Goal: Book appointment/travel/reservation

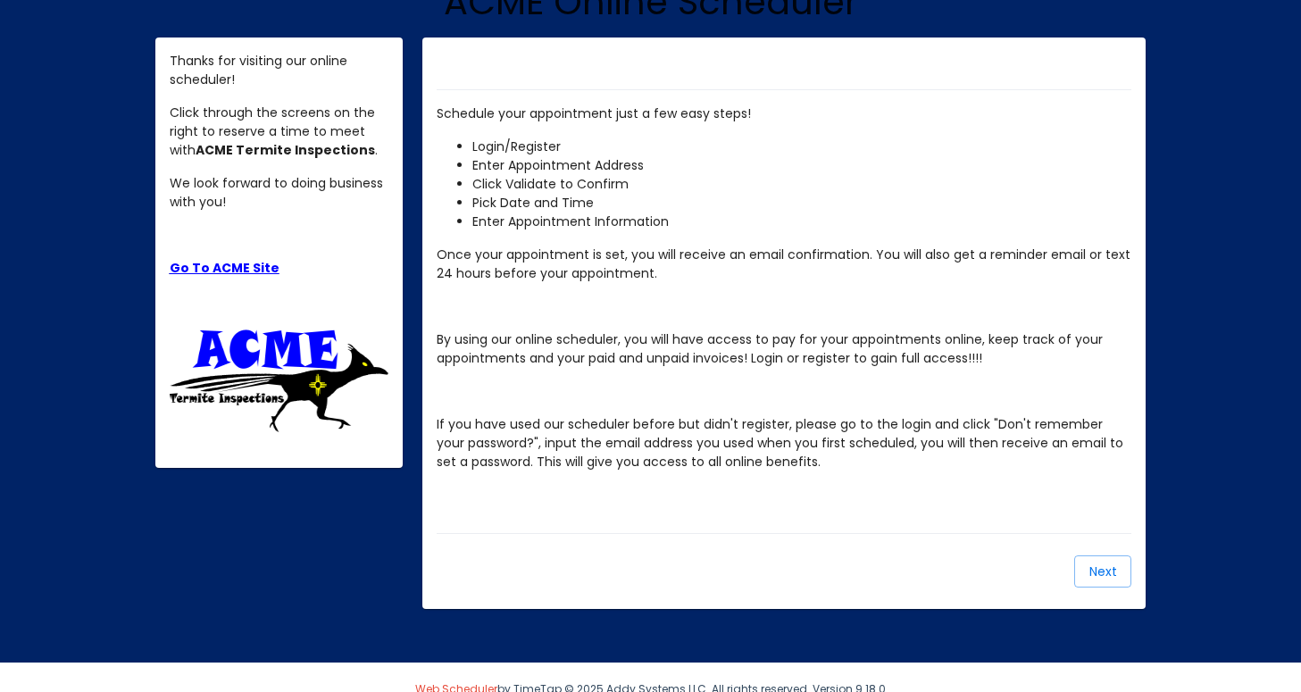
scroll to position [222, 0]
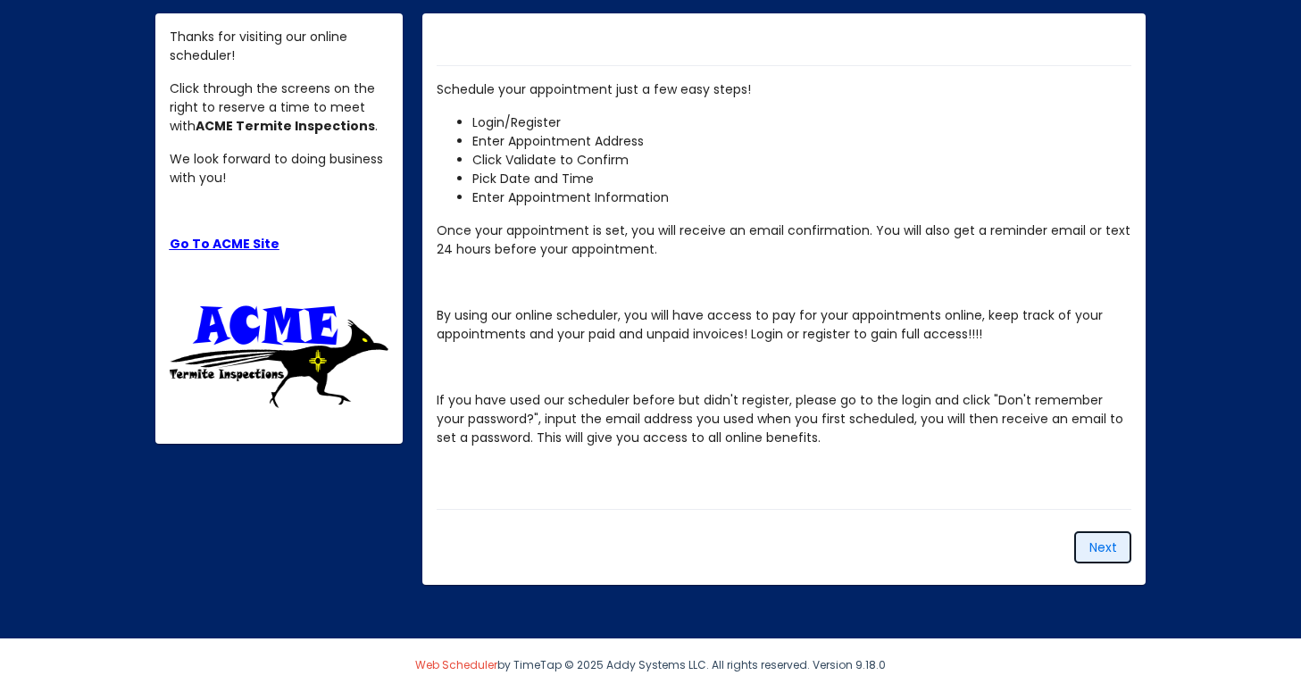
click at [1105, 542] on span "Next" at bounding box center [1104, 548] width 28 height 18
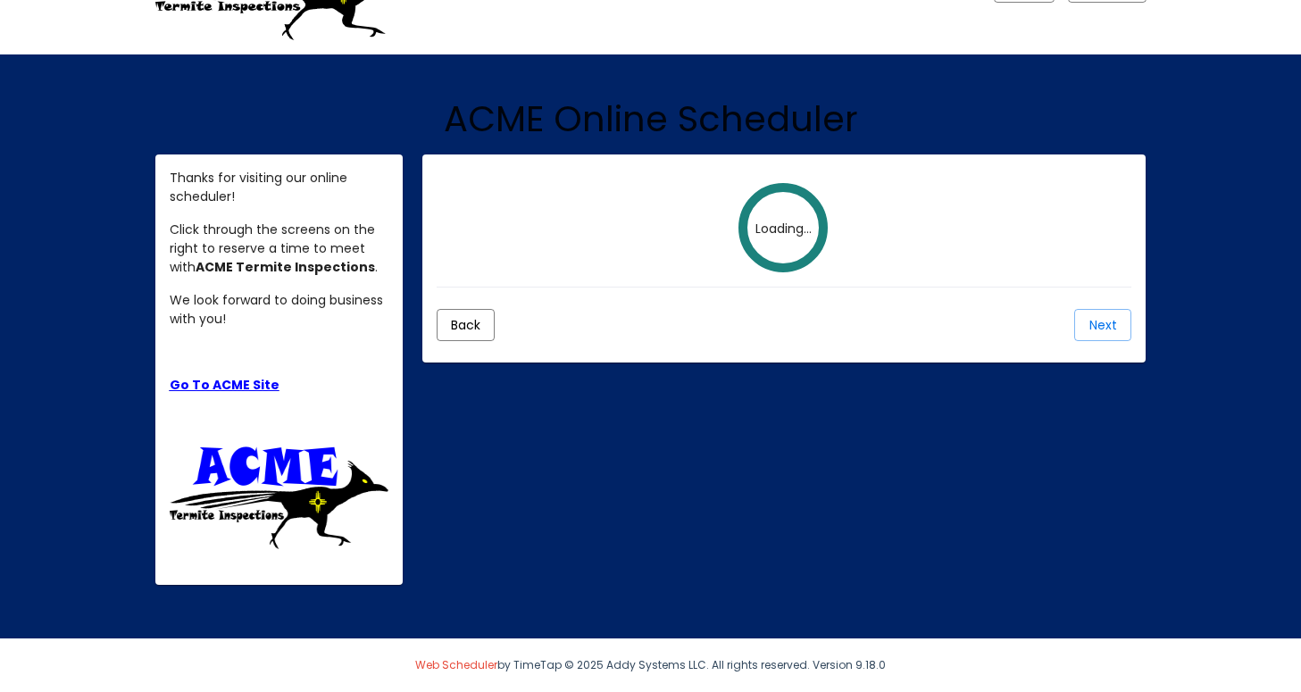
scroll to position [154, 0]
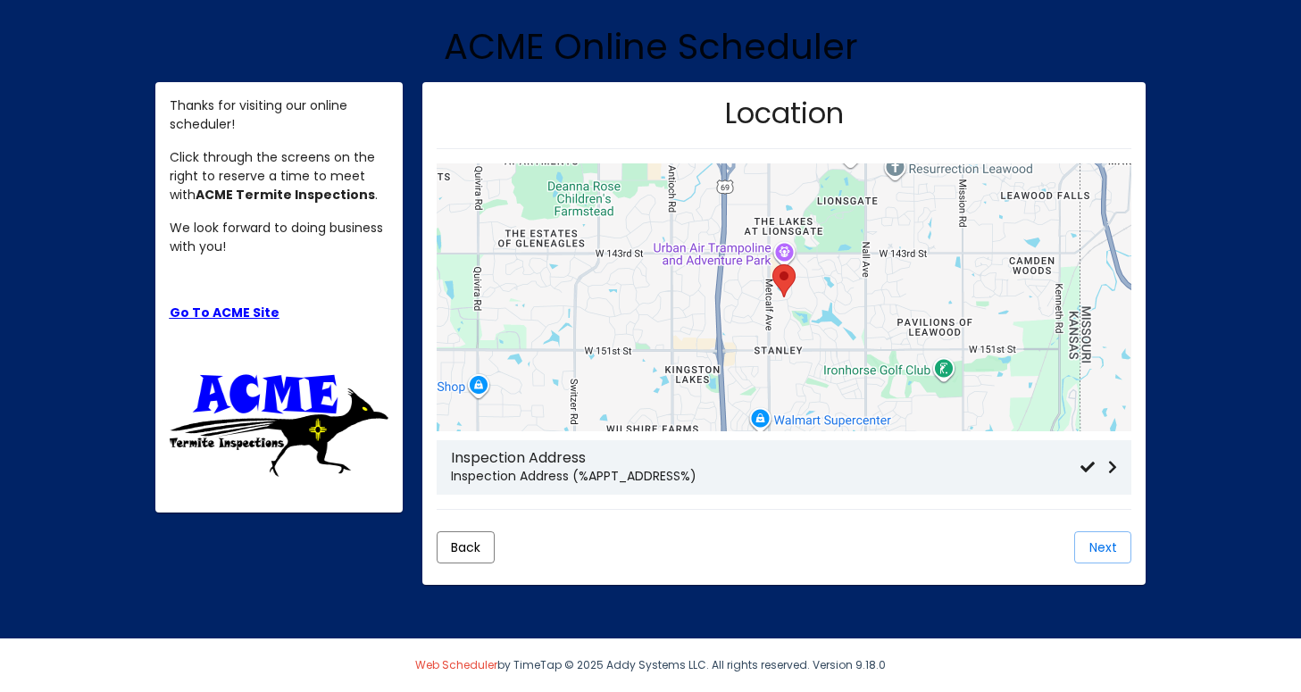
click at [806, 481] on p "Inspection Address (%APPT_ADDRESS%)" at bounding box center [766, 476] width 630 height 19
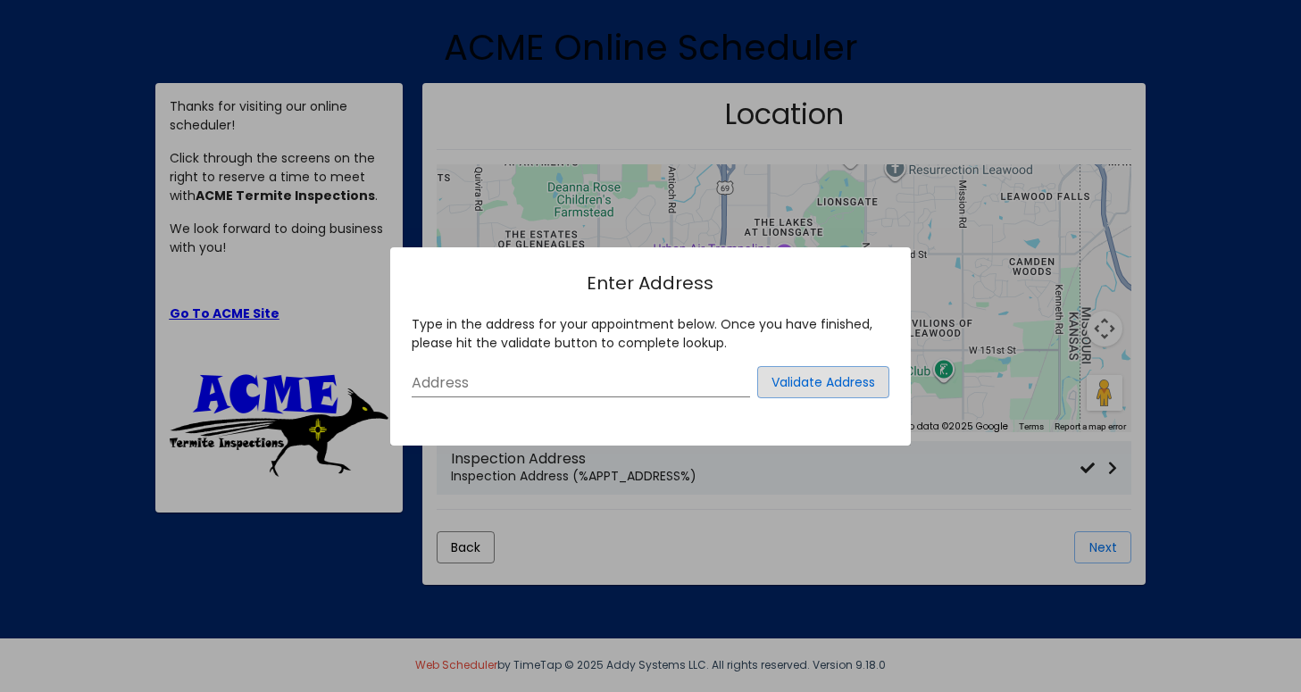
click at [514, 381] on input "Address" at bounding box center [581, 383] width 339 height 16
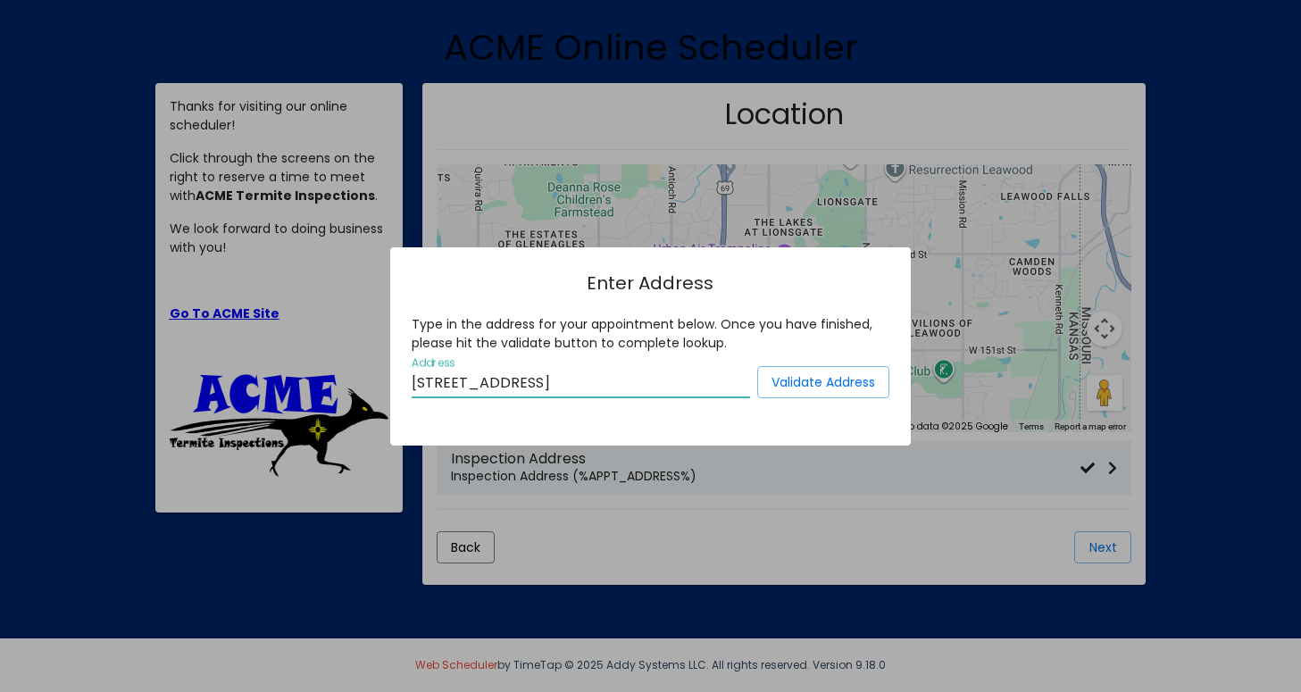
type input "[STREET_ADDRESS]"
click at [782, 380] on span "Validate Address" at bounding box center [824, 382] width 104 height 18
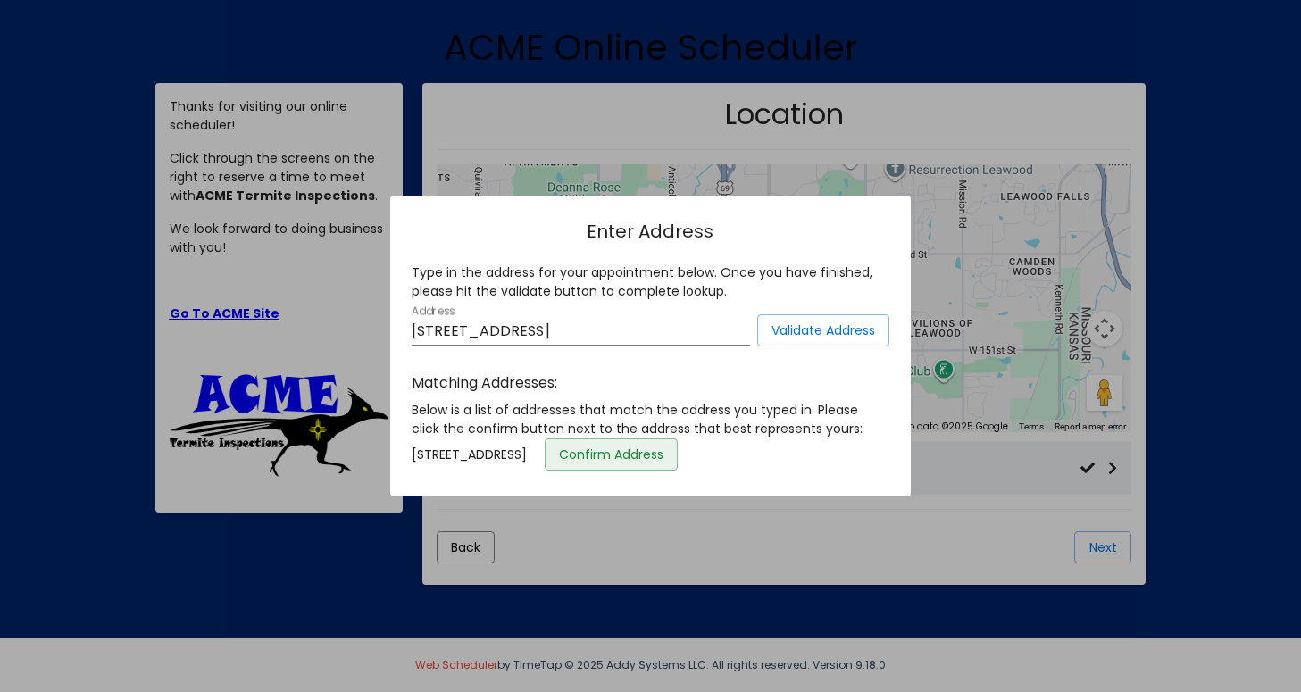
click at [664, 454] on span "Confirm Address" at bounding box center [611, 455] width 105 height 18
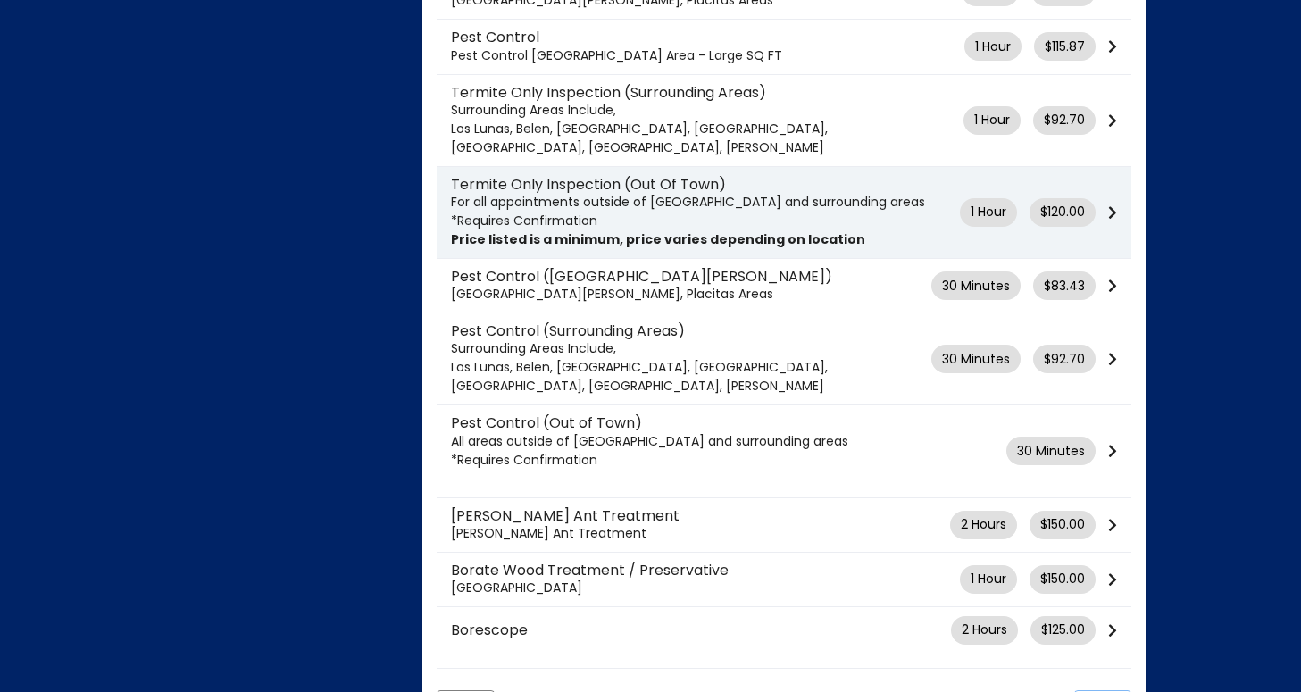
scroll to position [839, 0]
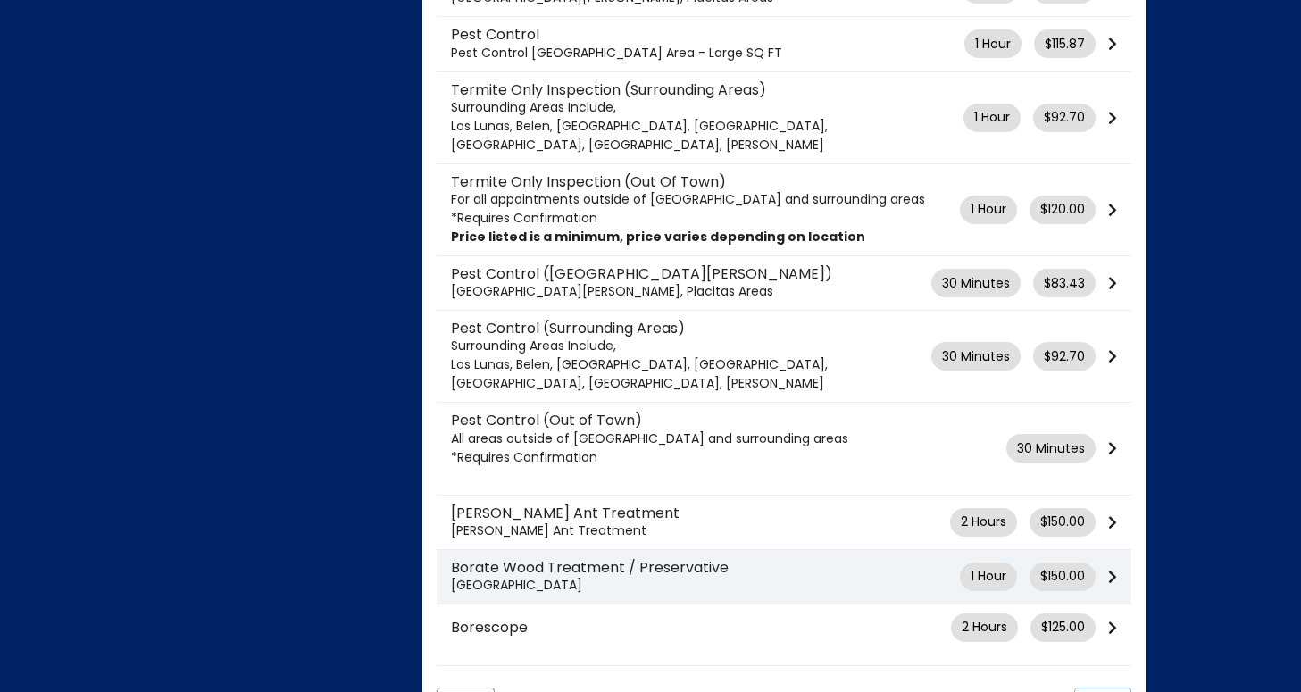
click at [1116, 570] on icon at bounding box center [1112, 577] width 9 height 14
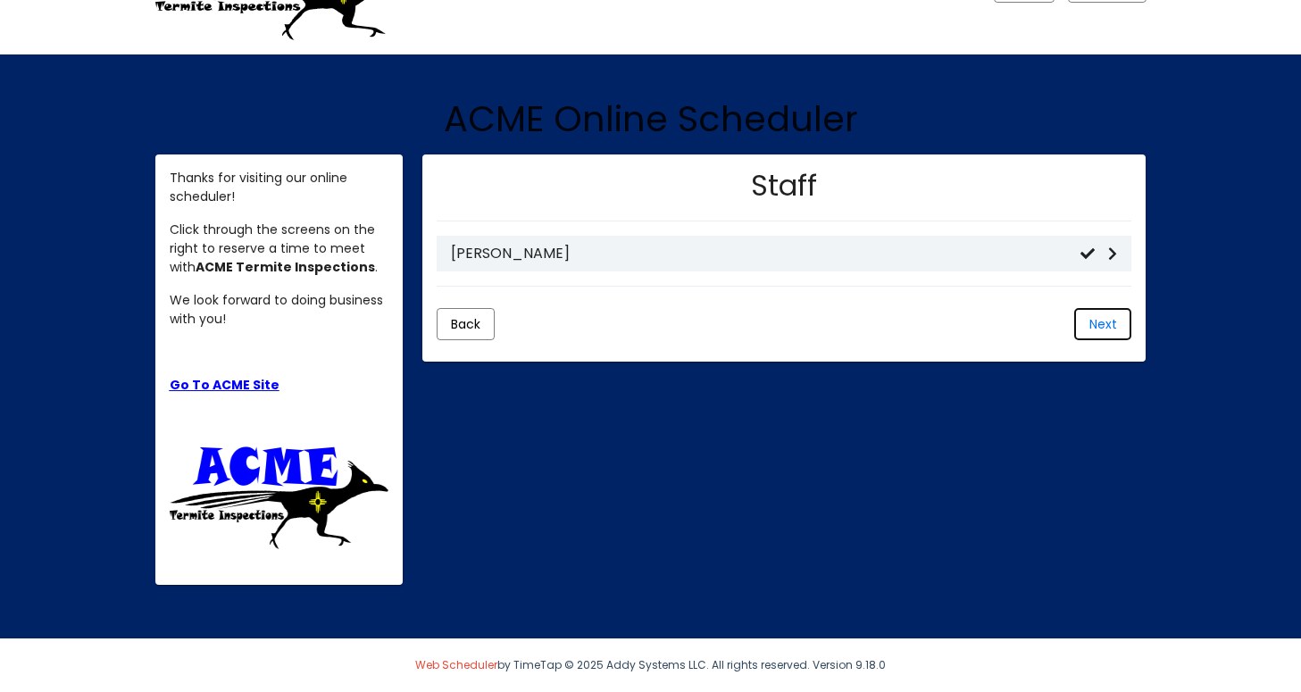
click at [1116, 332] on button "Next" at bounding box center [1103, 324] width 57 height 32
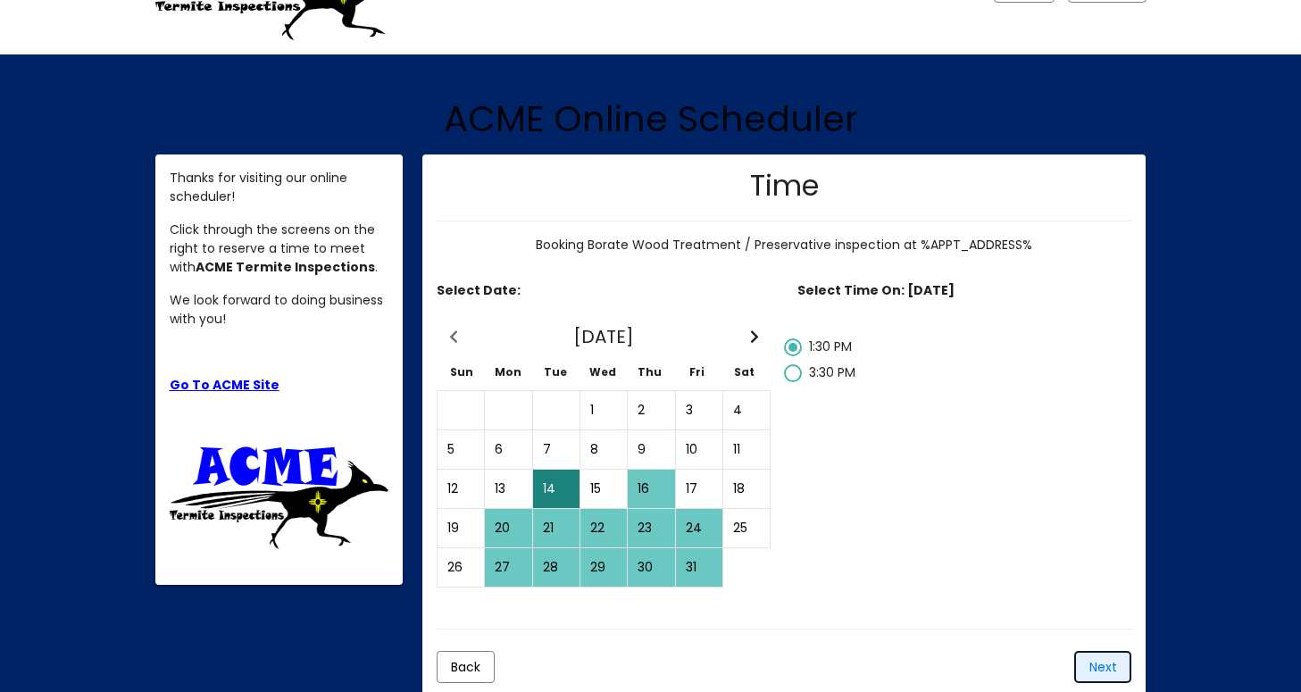
click at [1096, 665] on span "Next" at bounding box center [1104, 667] width 28 height 18
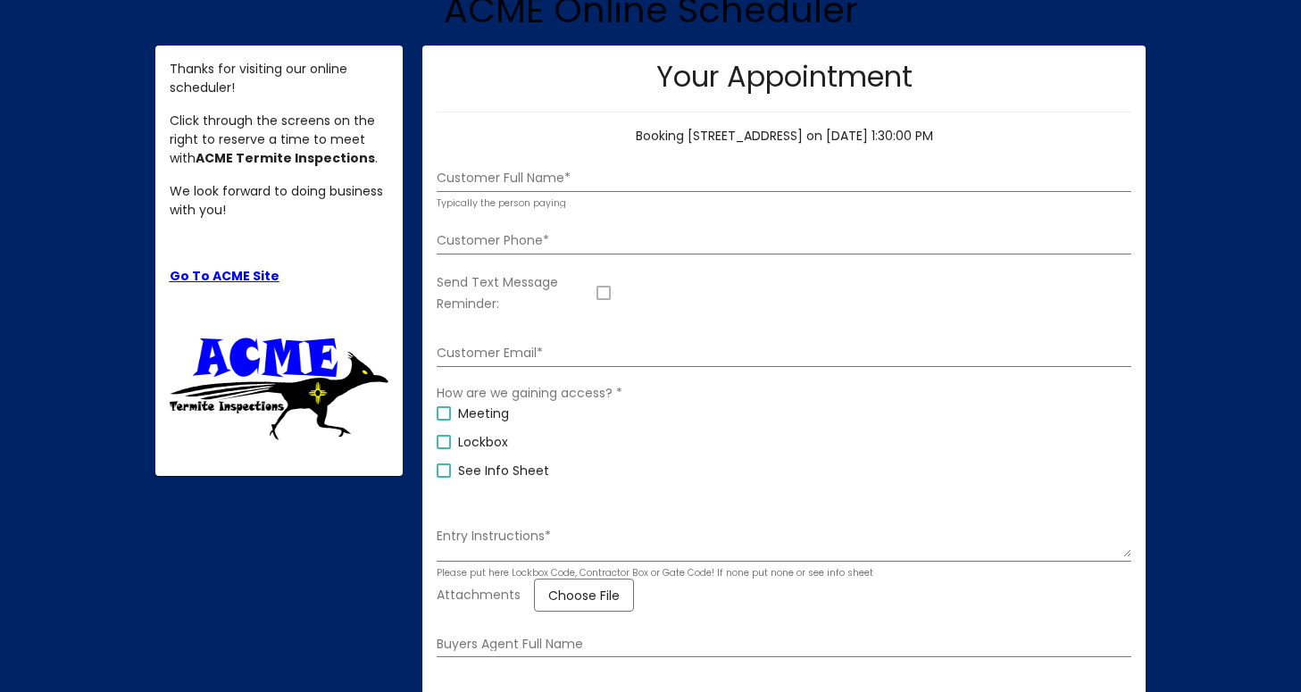
scroll to position [201, 0]
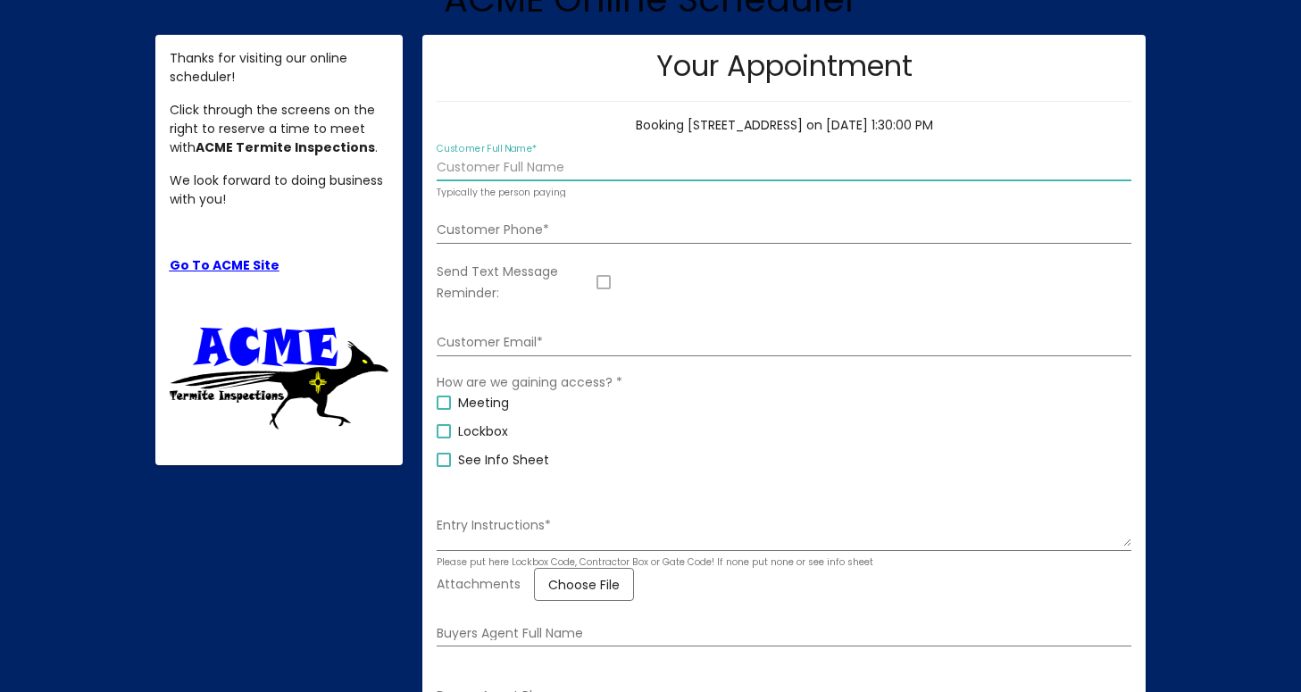
click at [578, 166] on input "Customer Full Name *" at bounding box center [784, 168] width 695 height 14
type input "A"
type input "[PERSON_NAME]"
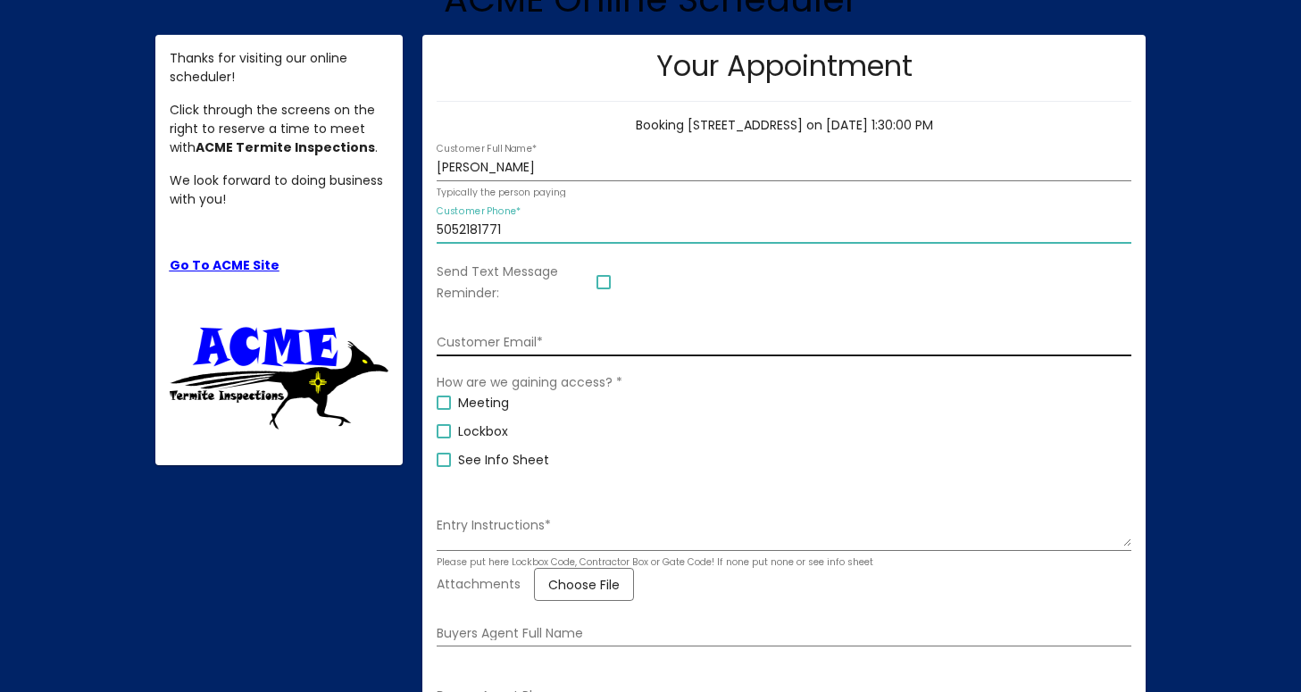
type input "5052181771"
click at [638, 339] on input "Customer Email *" at bounding box center [784, 343] width 695 height 14
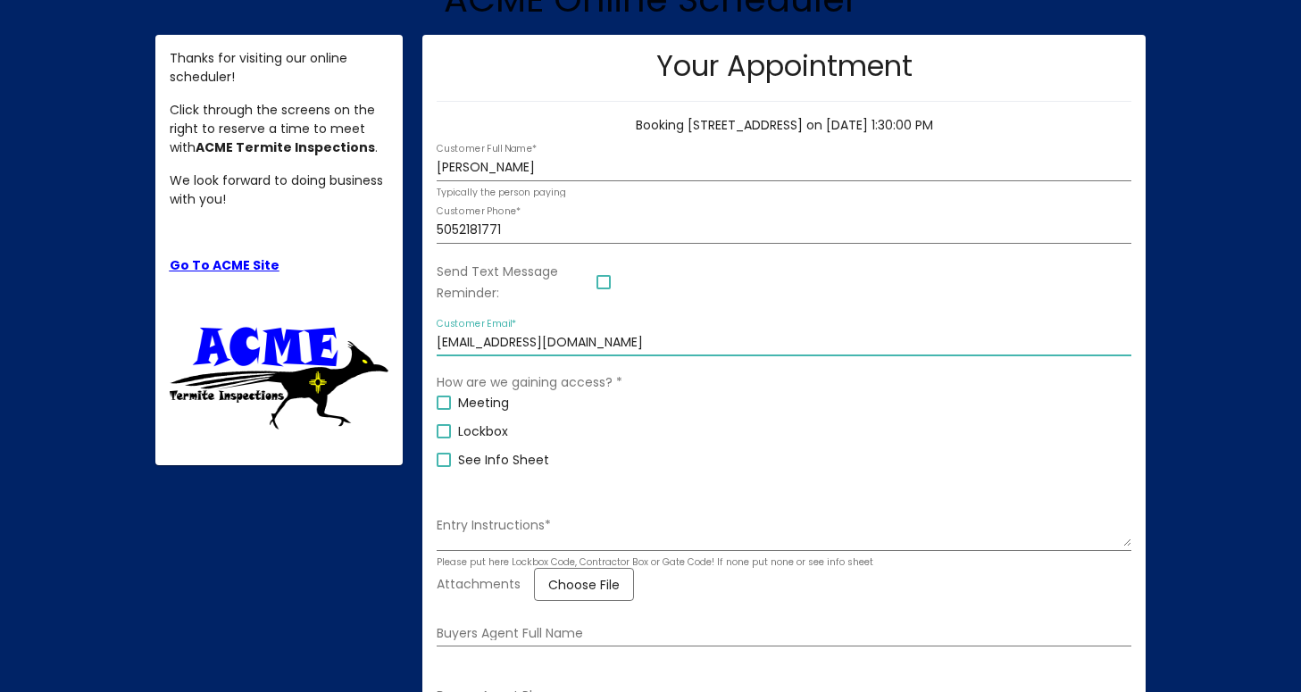
type input "[EMAIL_ADDRESS][DOMAIN_NAME]"
click at [607, 280] on div at bounding box center [604, 282] width 14 height 14
click at [604, 289] on input "Send Text Message Reminder:" at bounding box center [603, 289] width 1 height 1
checkbox input "true"
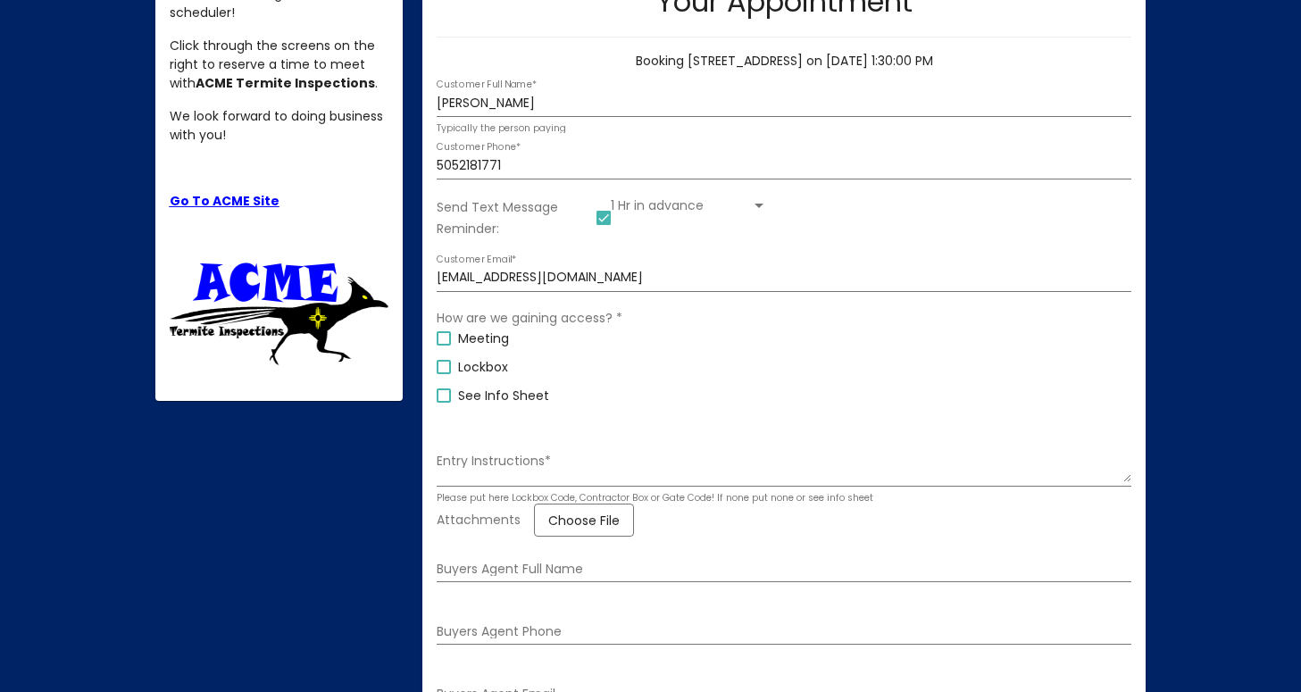
scroll to position [290, 0]
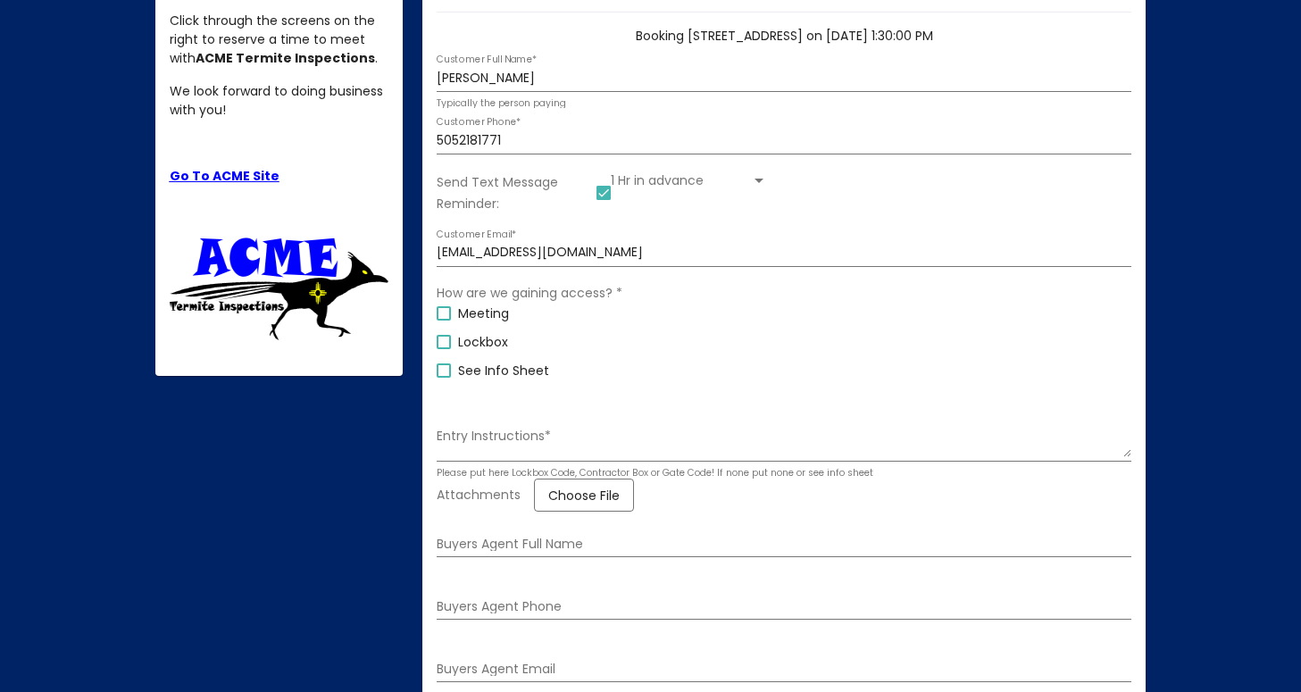
click at [447, 372] on div at bounding box center [444, 371] width 14 height 14
click at [444, 378] on input "See Info Sheet" at bounding box center [443, 378] width 1 height 1
checkbox input "true"
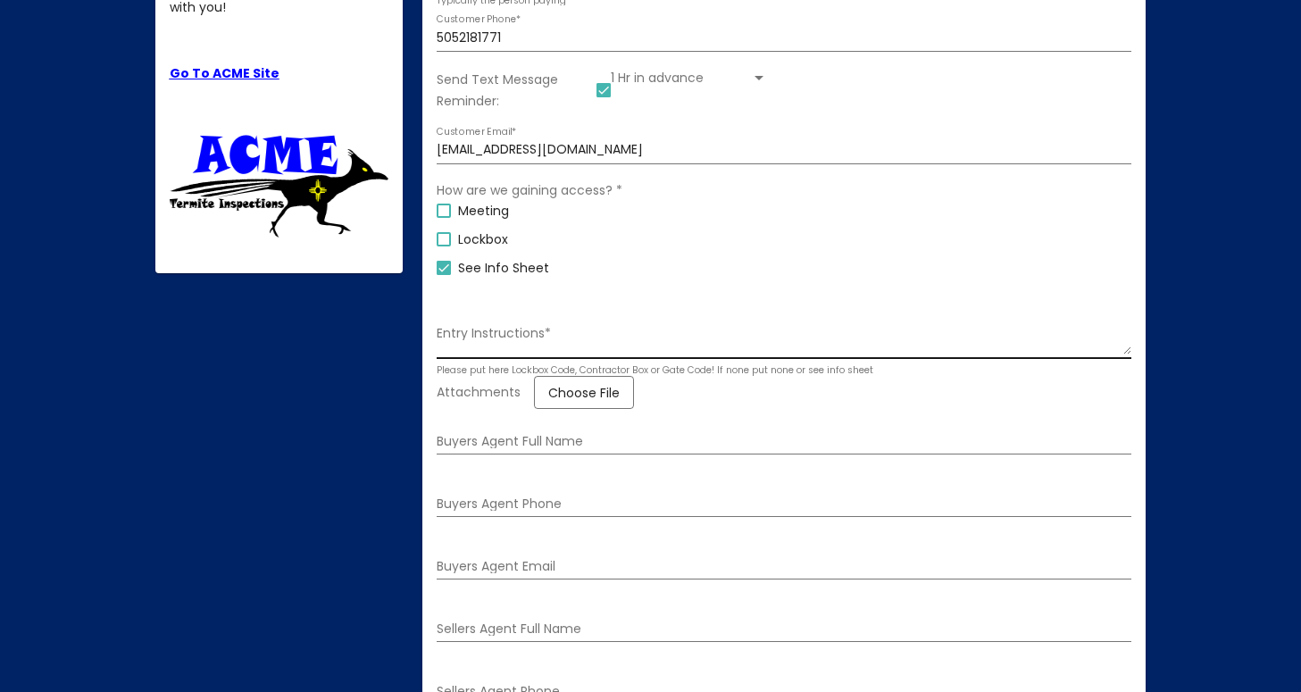
scroll to position [406, 0]
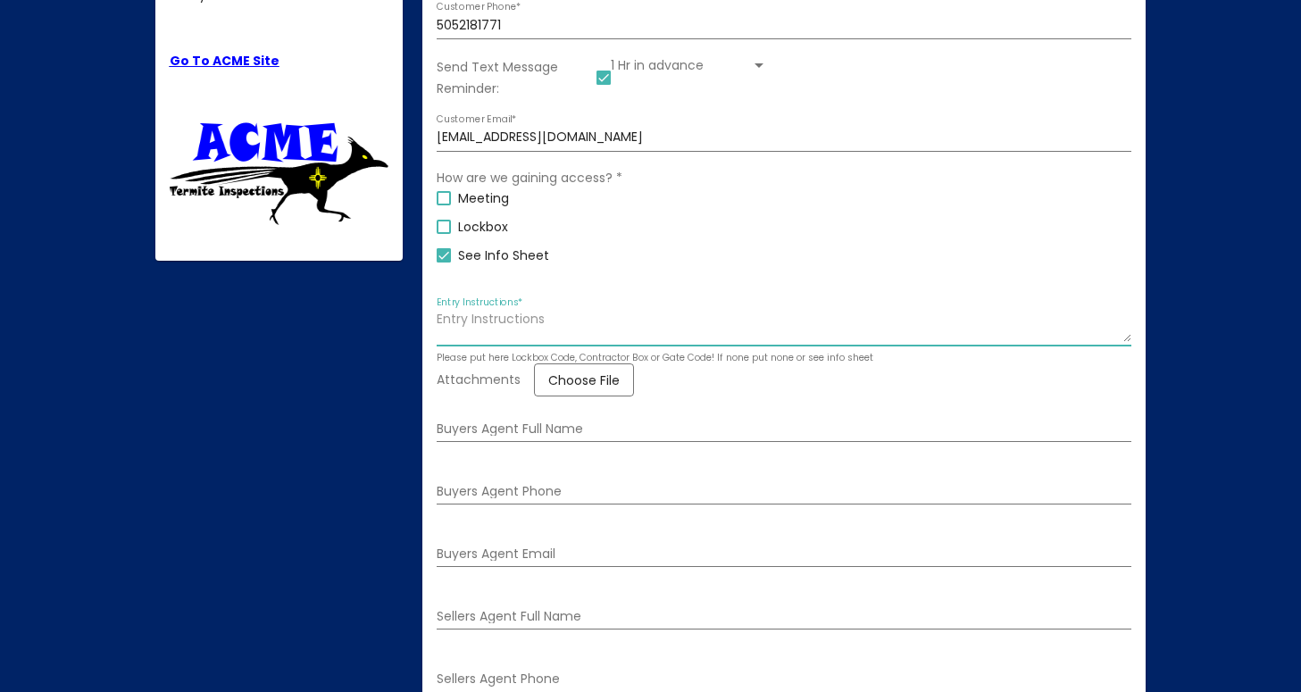
click at [523, 316] on textarea "Entry Instructions *" at bounding box center [784, 328] width 695 height 30
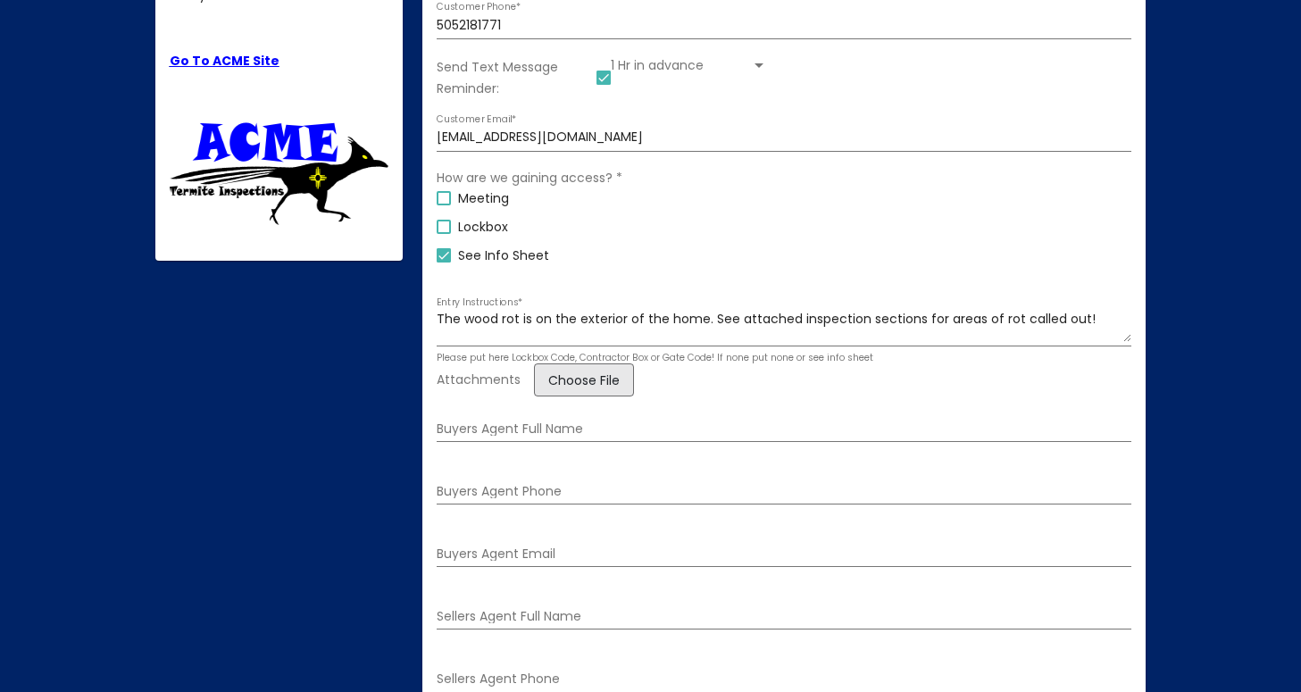
click at [591, 386] on span "Choose File" at bounding box center [583, 381] width 71 height 18
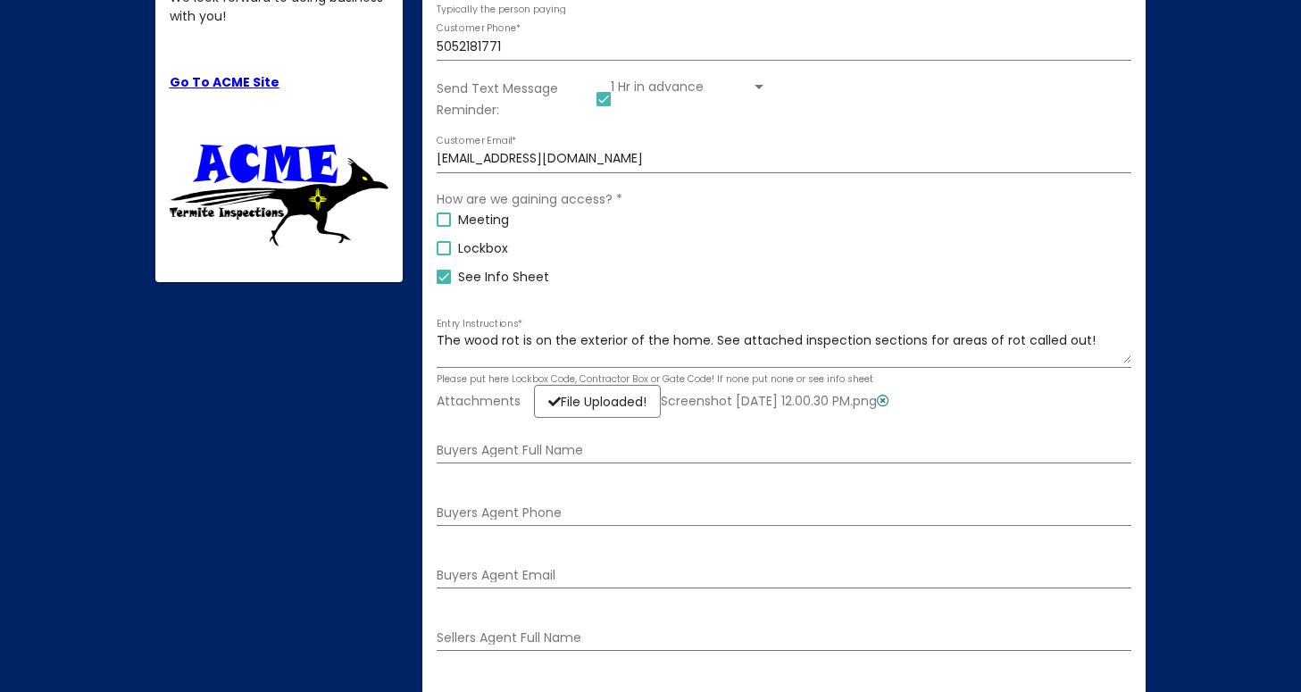
scroll to position [389, 0]
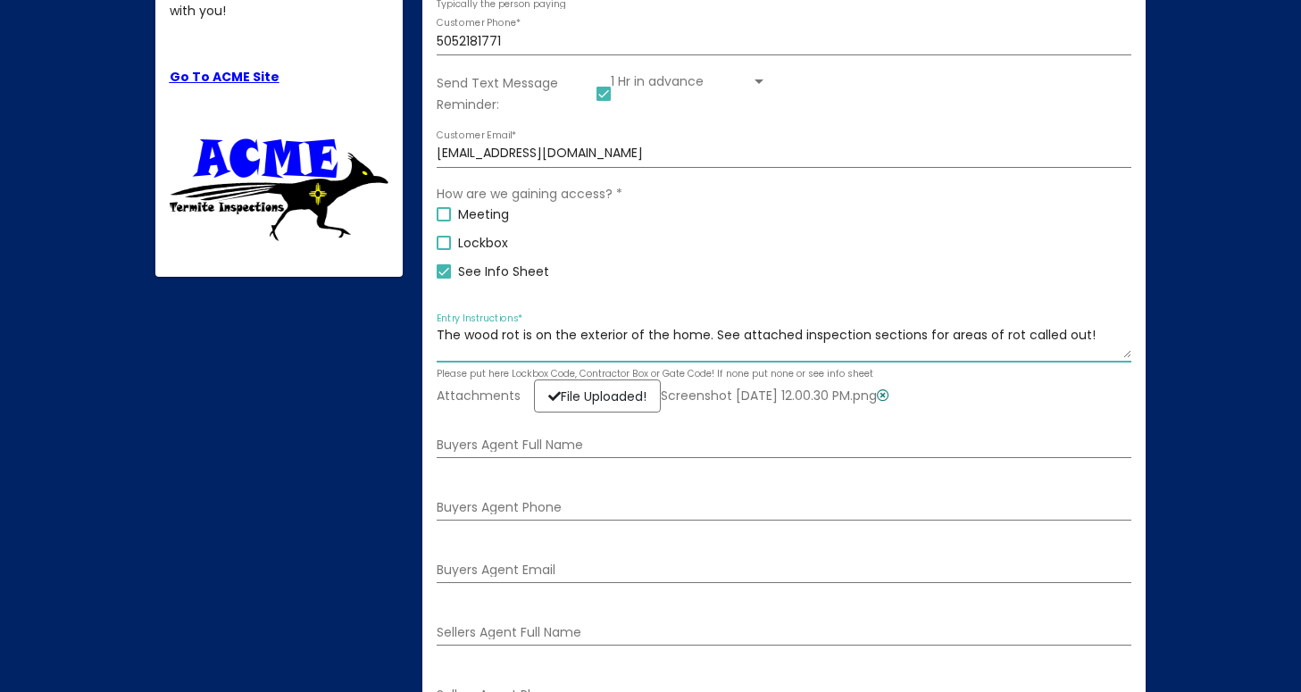
click at [831, 337] on textarea "The wood rot is on the exterior of the home. See attached inspection sections f…" at bounding box center [784, 344] width 695 height 30
click at [1088, 335] on textarea "The wood rot is on the exterior of the home. See attached inspection sections f…" at bounding box center [784, 344] width 695 height 30
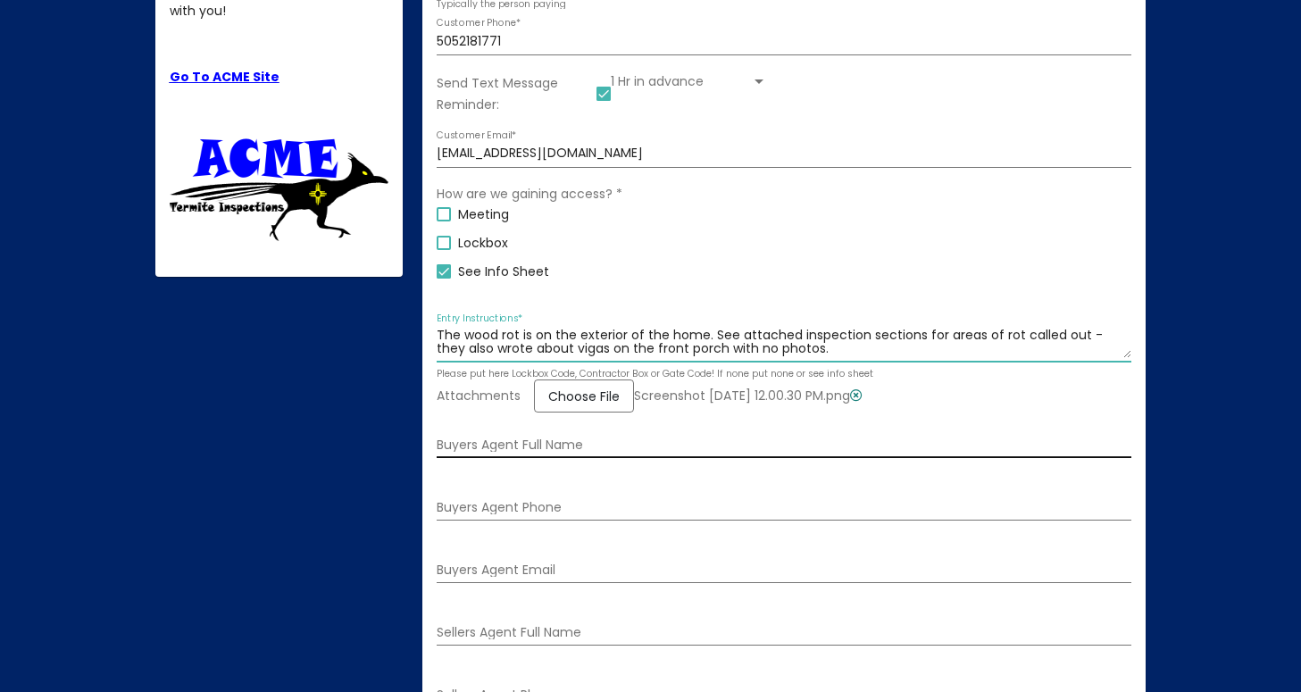
type textarea "The wood rot is on the exterior of the home. See attached inspection sections f…"
click at [510, 455] on div "Buyers Agent Full Name" at bounding box center [784, 440] width 695 height 37
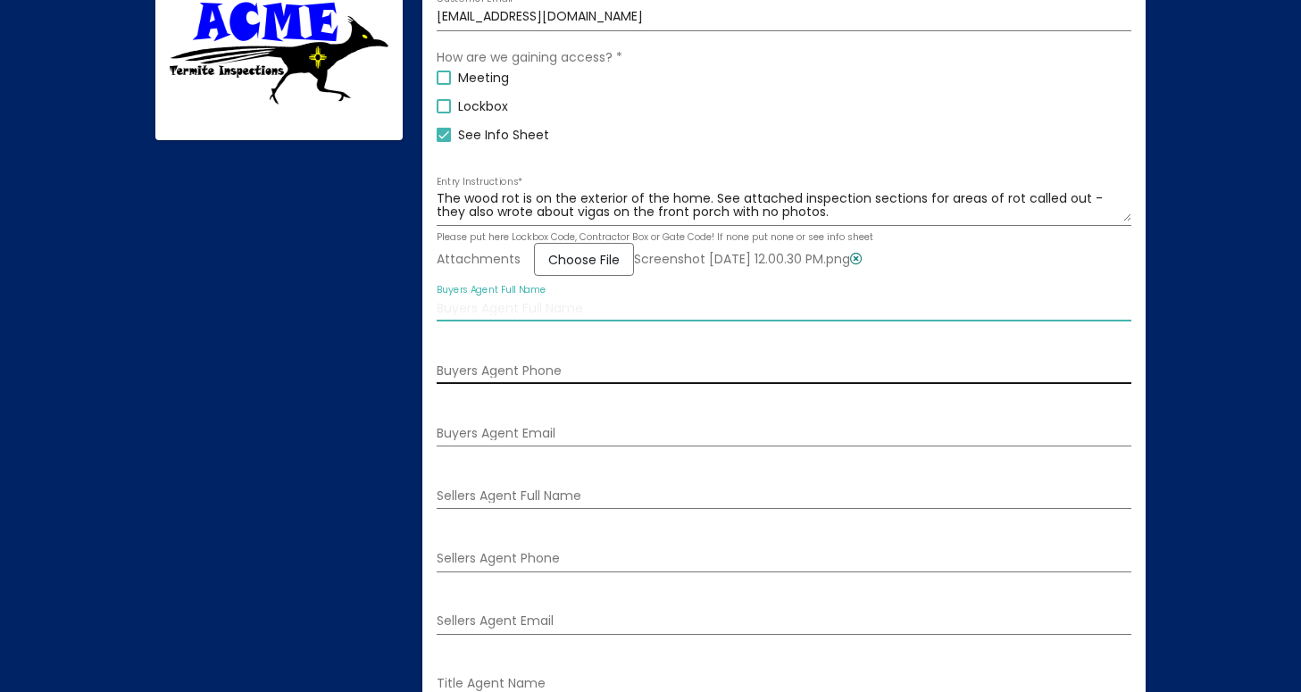
scroll to position [542, 0]
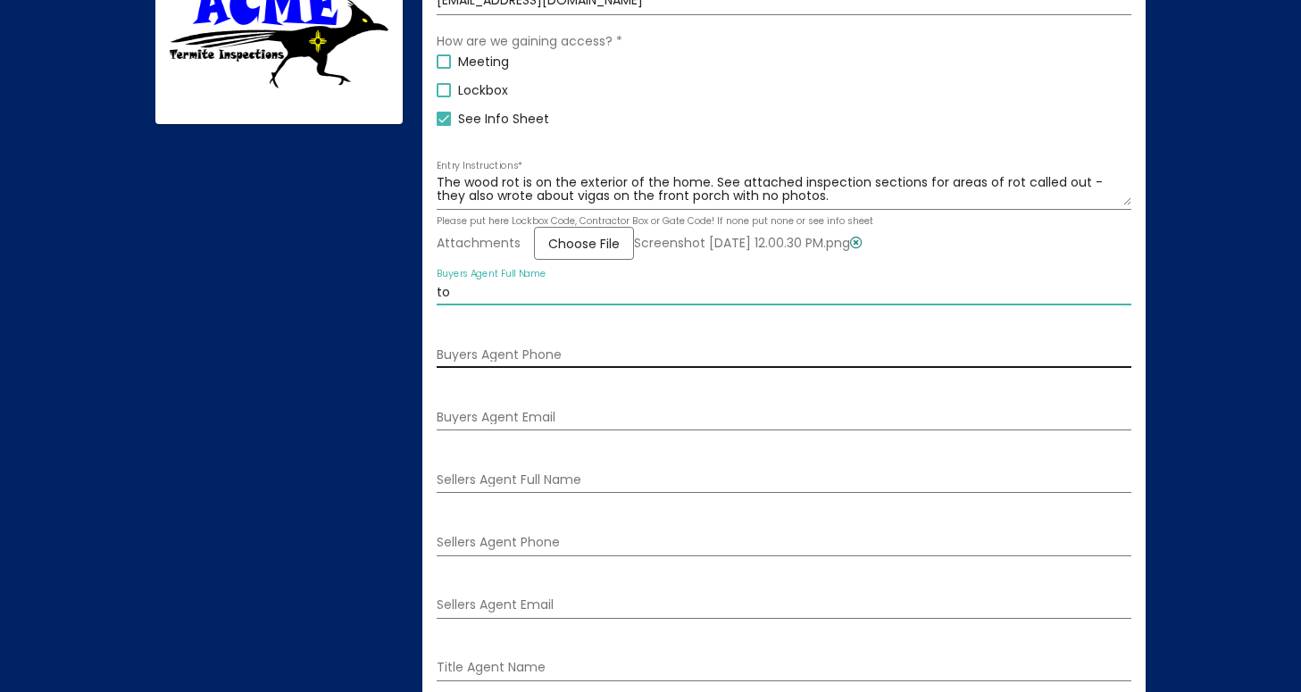
type input "t"
type input "[PERSON_NAME]"
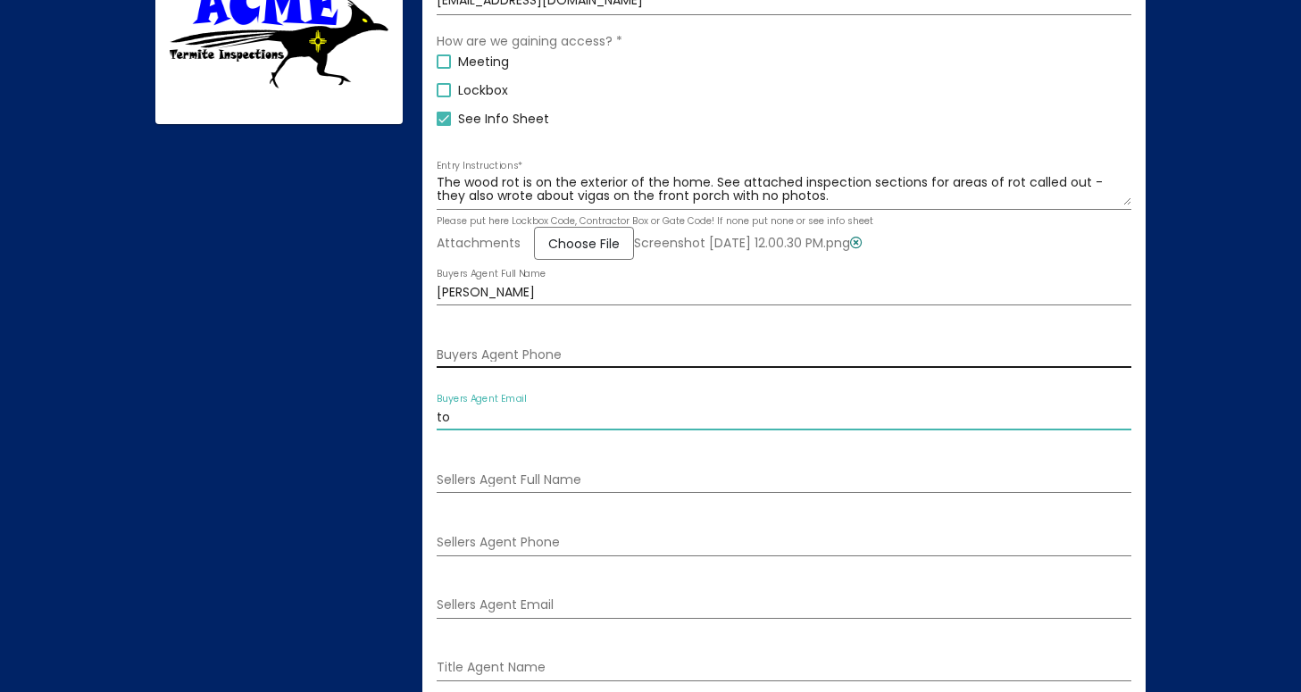
type input "t"
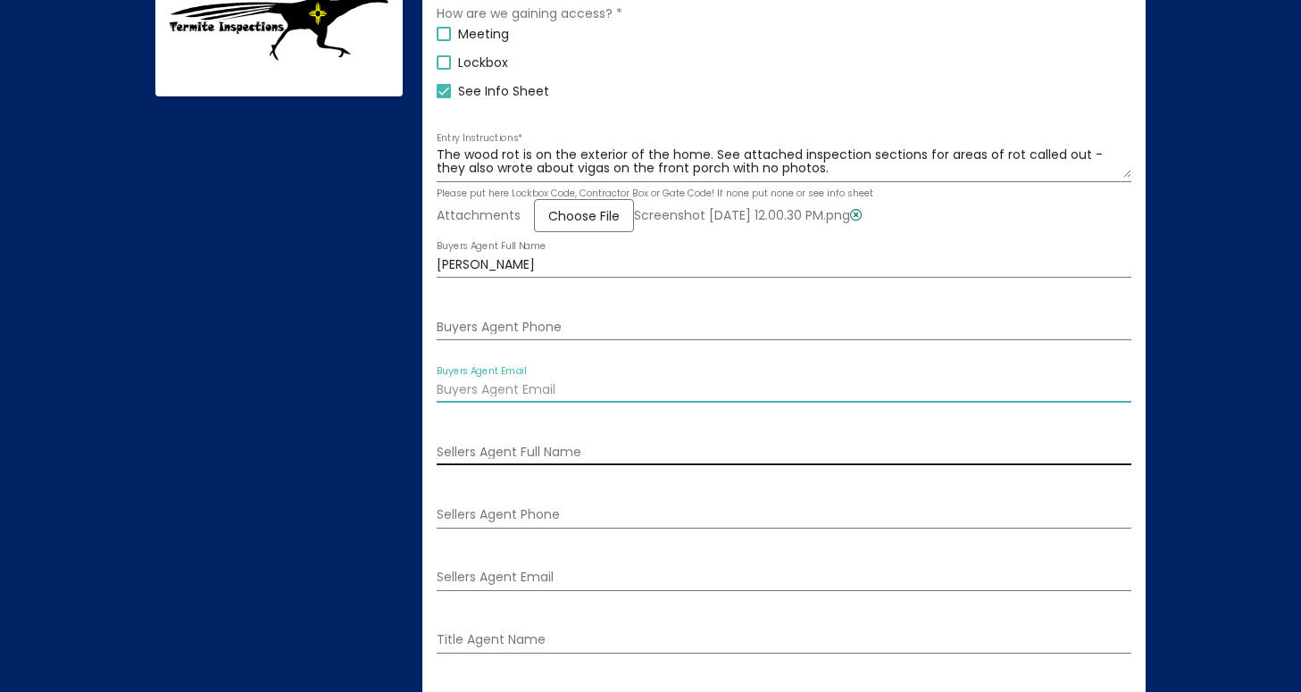
scroll to position [573, 0]
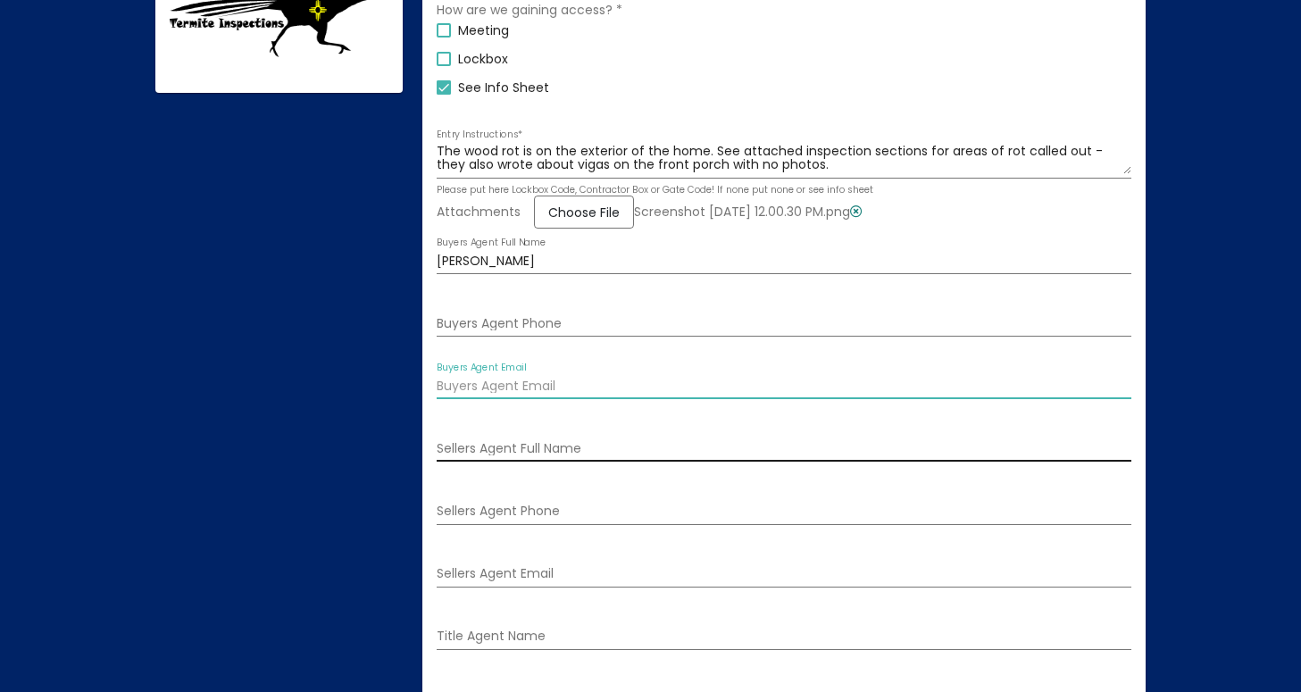
click at [523, 449] on input "Sellers Agent Full Name" at bounding box center [784, 449] width 695 height 14
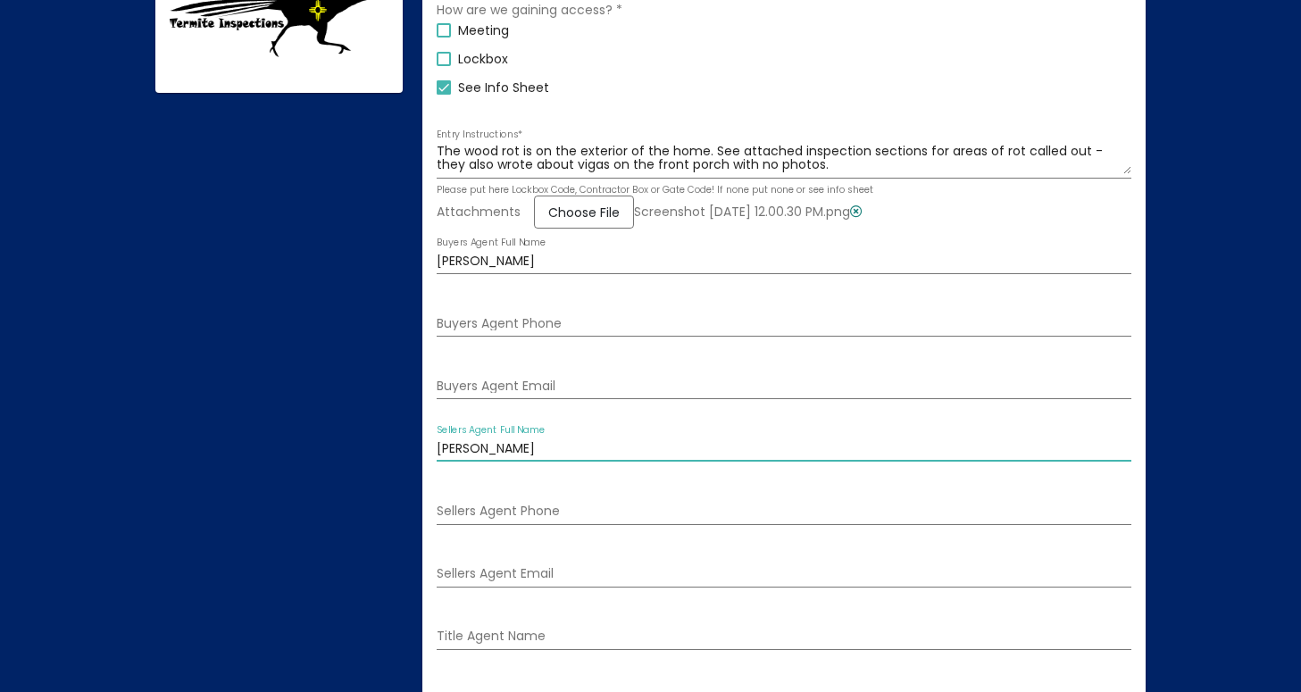
type input "[PERSON_NAME]"
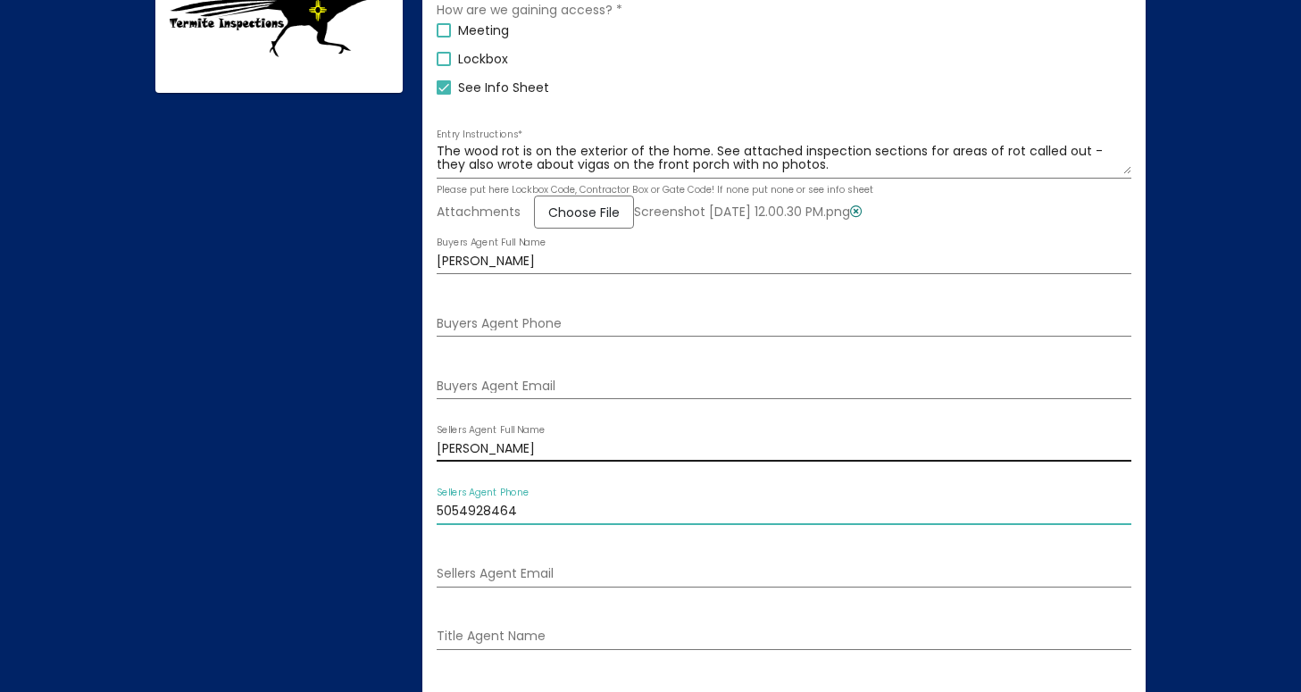
type input "5054928464"
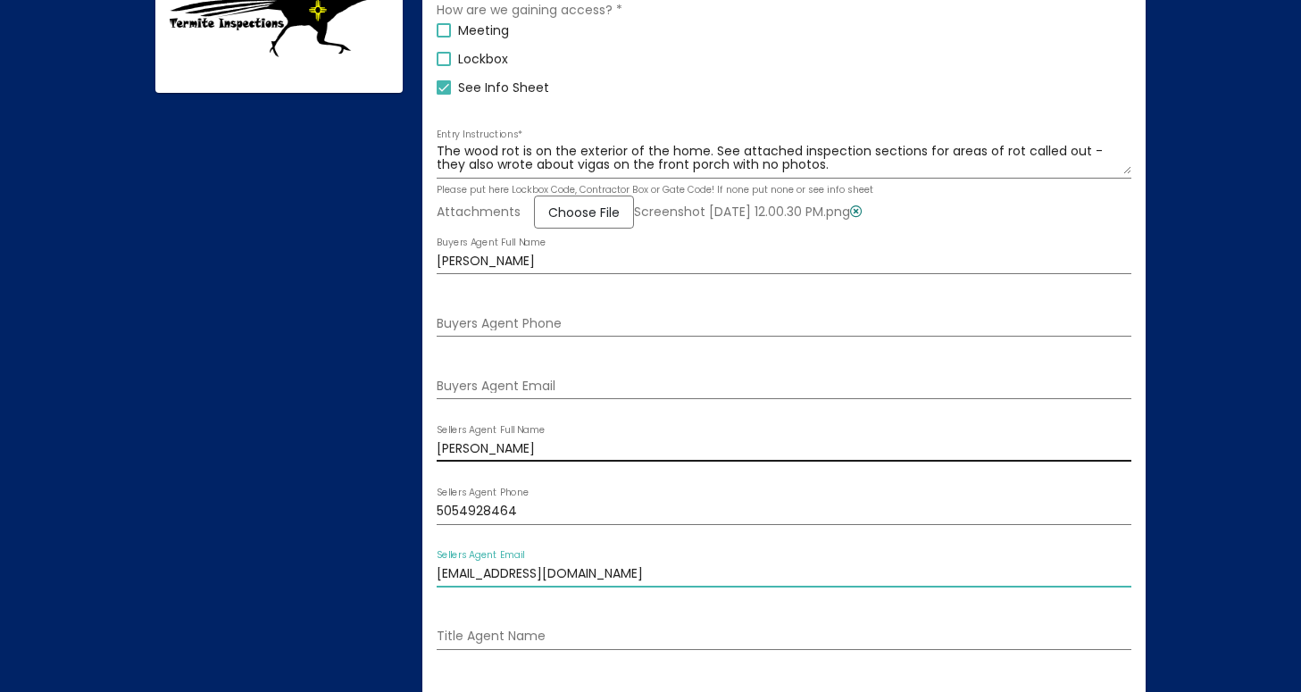
type input "[EMAIL_ADDRESS][DOMAIN_NAME]"
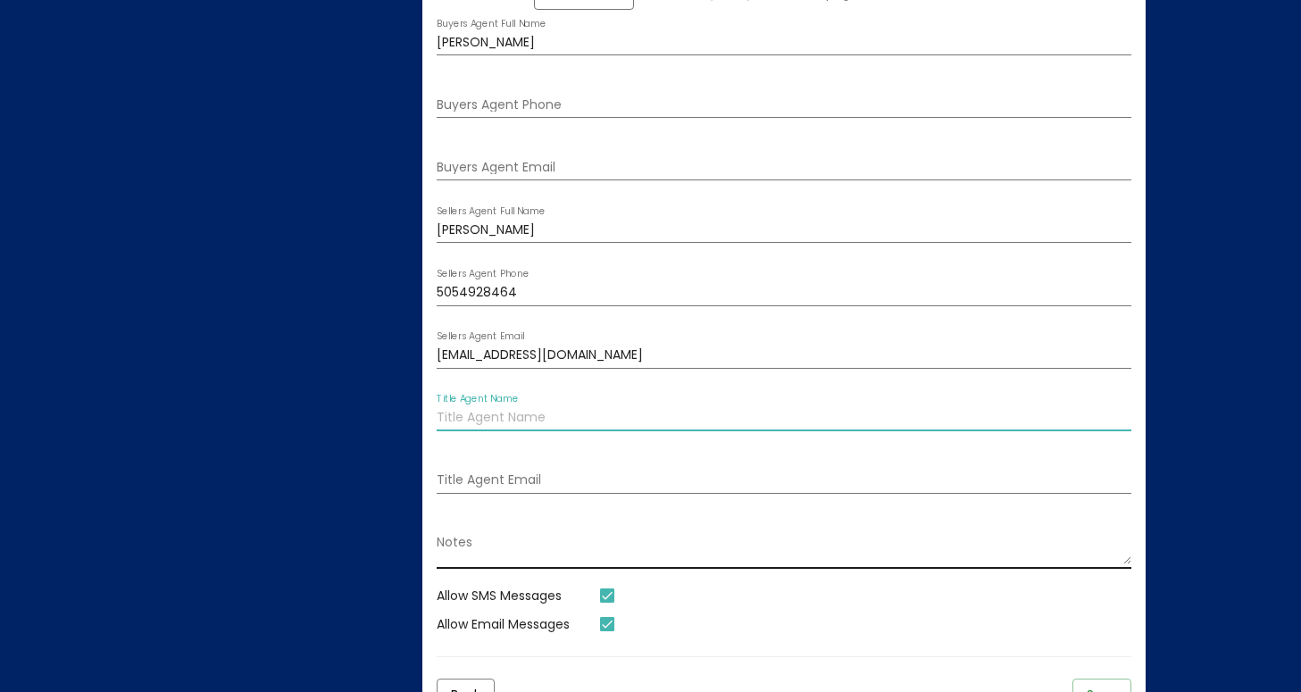
scroll to position [945, 0]
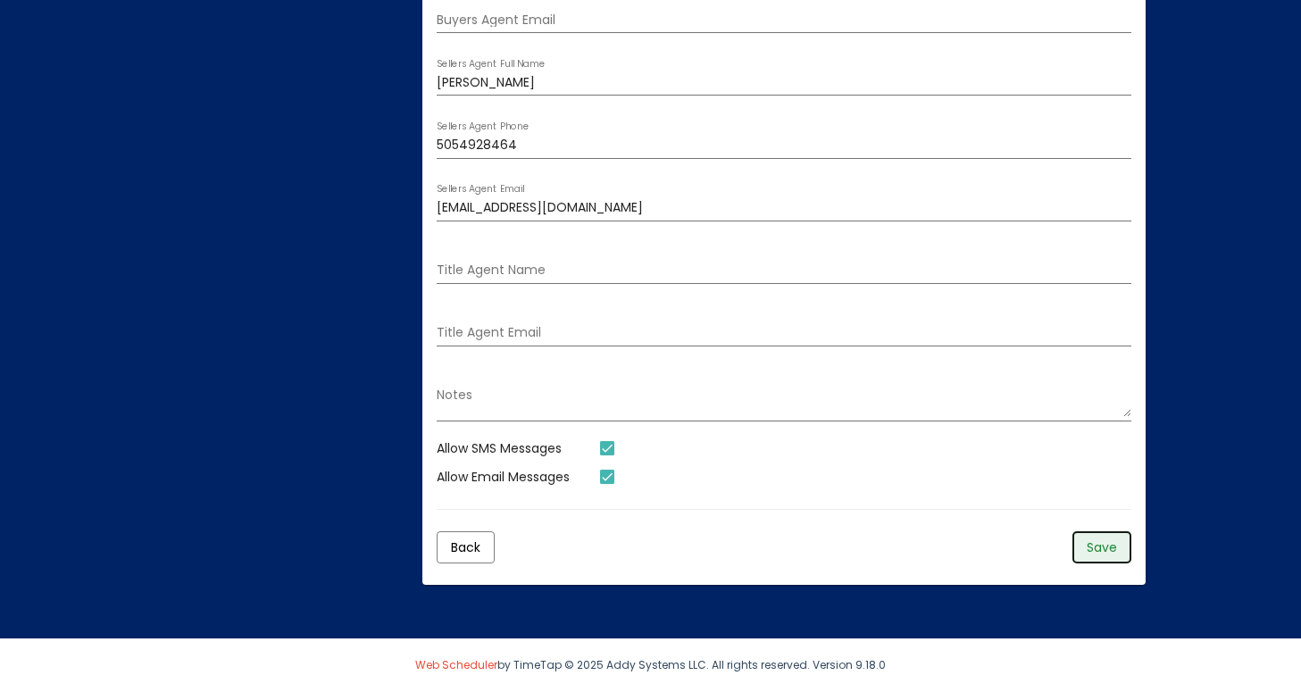
click at [1113, 545] on span "Save" at bounding box center [1102, 548] width 30 height 18
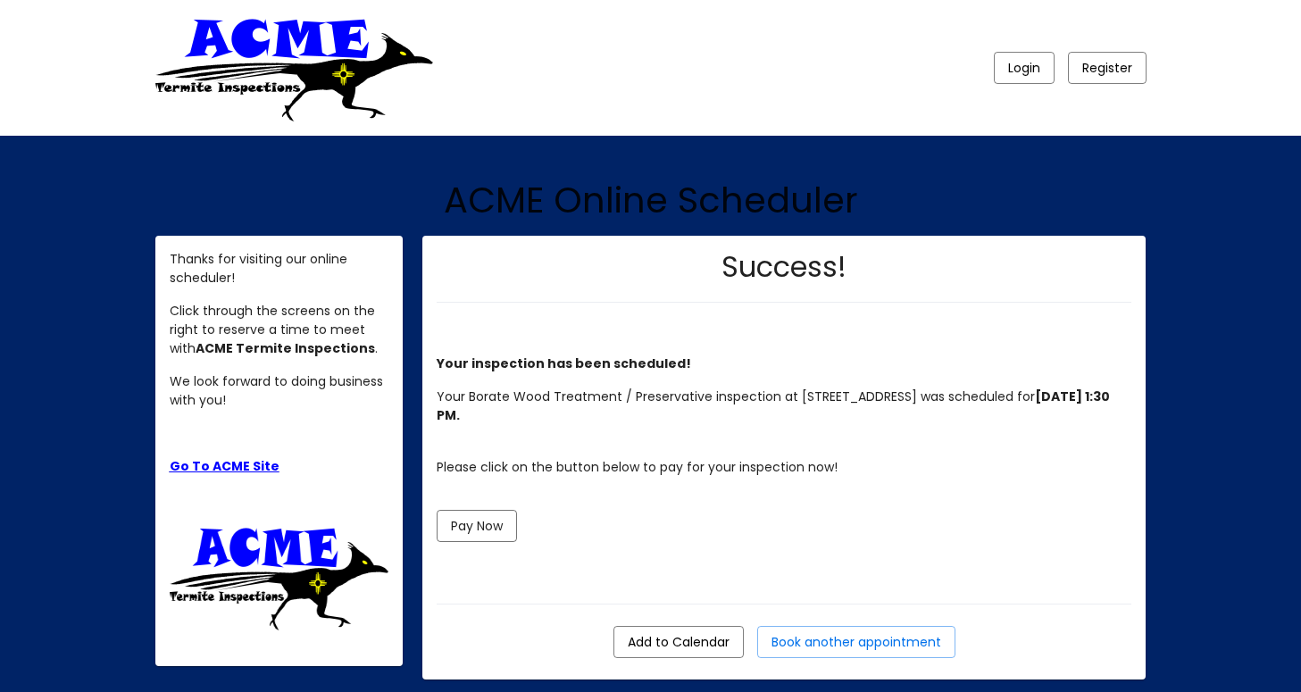
scroll to position [95, 0]
